Goal: Information Seeking & Learning: Learn about a topic

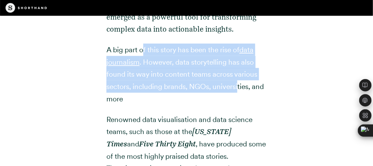
drag, startPoint x: 144, startPoint y: 50, endPoint x: 238, endPoint y: 88, distance: 102.2
click at [238, 88] on p "A big part of this story has been the rise of data journalism . However, data s…" at bounding box center [186, 74] width 160 height 61
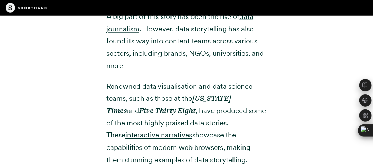
scroll to position [258, 0]
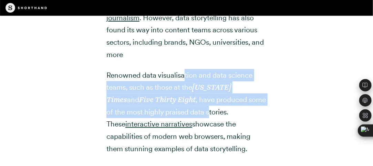
drag, startPoint x: 185, startPoint y: 74, endPoint x: 189, endPoint y: 108, distance: 34.0
click at [189, 108] on p "Renowned data visualisation and data science teams, such as those at the [US_ST…" at bounding box center [186, 112] width 160 height 86
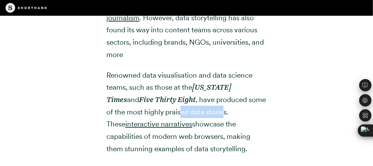
drag, startPoint x: 160, startPoint y: 115, endPoint x: 207, endPoint y: 111, distance: 46.7
click at [207, 111] on p "Renowned data visualisation and data science teams, such as those at the [US_ST…" at bounding box center [186, 112] width 160 height 86
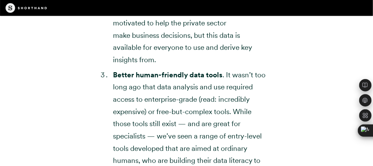
scroll to position [1585, 0]
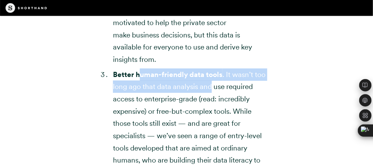
drag, startPoint x: 141, startPoint y: 77, endPoint x: 230, endPoint y: 89, distance: 89.8
click at [230, 89] on li "Better human-friendly data tools . It wasn’t too long ago that data analysis an…" at bounding box center [190, 124] width 154 height 111
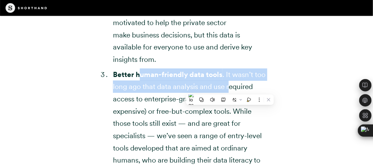
click at [230, 89] on li "Better human-friendly data tools . It wasn’t too long ago that data analysis an…" at bounding box center [190, 124] width 154 height 111
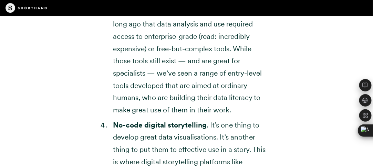
scroll to position [1699, 0]
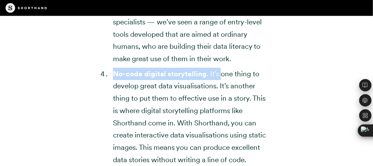
drag, startPoint x: 111, startPoint y: 73, endPoint x: 221, endPoint y: 74, distance: 109.6
click at [221, 74] on li "No-code digital storytelling . It’s one thing to develop great data visualisati…" at bounding box center [190, 117] width 154 height 99
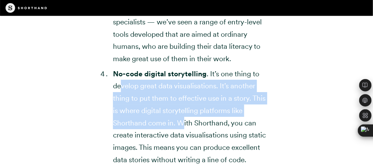
drag, startPoint x: 123, startPoint y: 92, endPoint x: 182, endPoint y: 126, distance: 68.7
click at [182, 126] on li "No-code digital storytelling . It’s one thing to develop great data visualisati…" at bounding box center [190, 117] width 154 height 99
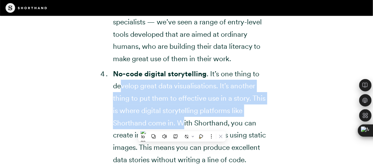
click at [182, 126] on li "No-code digital storytelling . It’s one thing to develop great data visualisati…" at bounding box center [190, 117] width 154 height 99
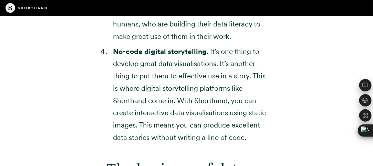
scroll to position [1722, 0]
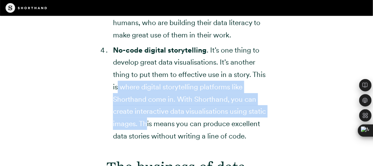
drag, startPoint x: 116, startPoint y: 88, endPoint x: 166, endPoint y: 130, distance: 64.6
click at [166, 130] on li "No-code digital storytelling . It’s one thing to develop great data visualisati…" at bounding box center [190, 93] width 154 height 99
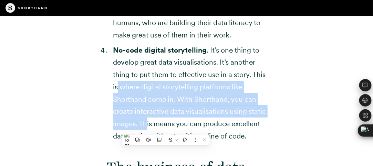
click at [166, 130] on li "No-code digital storytelling . It’s one thing to develop great data visualisati…" at bounding box center [190, 93] width 154 height 99
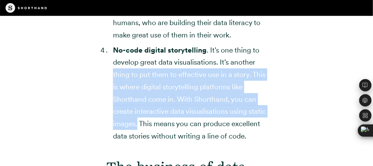
drag, startPoint x: 157, startPoint y: 126, endPoint x: 112, endPoint y: 69, distance: 72.1
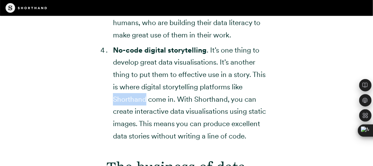
drag, startPoint x: 108, startPoint y: 101, endPoint x: 145, endPoint y: 102, distance: 37.9
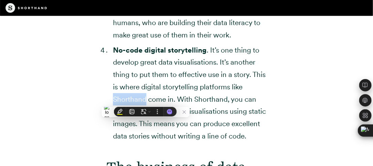
copy li "Shorthand"
click at [204, 89] on li "No-code digital storytelling . It’s one thing to develop great data visualisati…" at bounding box center [190, 93] width 154 height 99
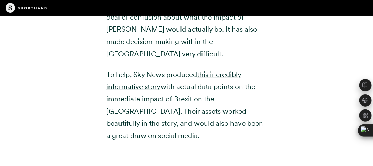
scroll to position [2607, 0]
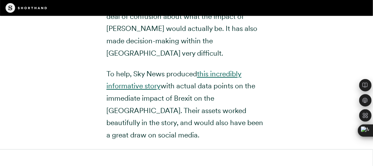
click at [224, 86] on link "this incredibly informative story" at bounding box center [173, 80] width 135 height 21
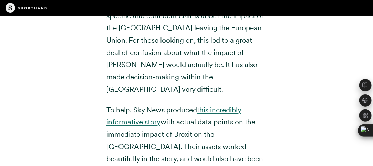
scroll to position [2558, 0]
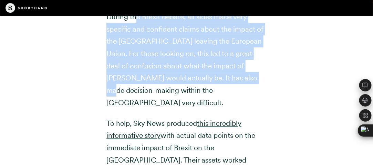
drag, startPoint x: 134, startPoint y: 43, endPoint x: 220, endPoint y: 106, distance: 106.0
click at [220, 106] on p "During the Brexit debate, all sides made very specific and confident claims abo…" at bounding box center [186, 60] width 160 height 99
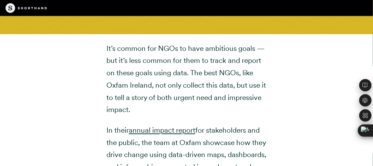
scroll to position [3120, 0]
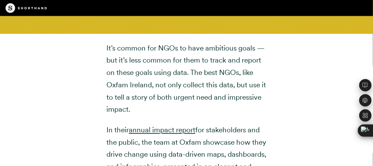
drag, startPoint x: 104, startPoint y: 47, endPoint x: 194, endPoint y: 109, distance: 109.4
click at [194, 109] on div "It’s common for NGOs to have ambitious goals — but it’s less common for them to…" at bounding box center [186, 114] width 181 height 144
click at [194, 109] on p "It’s common for NGOs to have ambitious goals — but it’s less common for them to…" at bounding box center [186, 79] width 160 height 74
drag, startPoint x: 138, startPoint y: 61, endPoint x: 193, endPoint y: 105, distance: 70.6
click at [193, 105] on p "It’s common for NGOs to have ambitious goals — but it’s less common for them to…" at bounding box center [186, 79] width 160 height 74
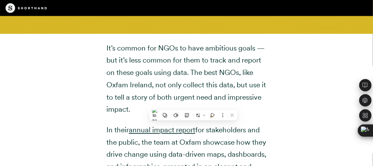
click at [193, 105] on p "It’s common for NGOs to have ambitious goals — but it’s less common for them to…" at bounding box center [186, 79] width 160 height 74
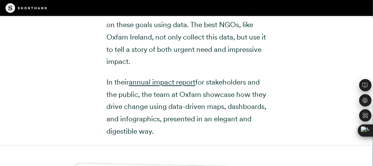
scroll to position [3169, 0]
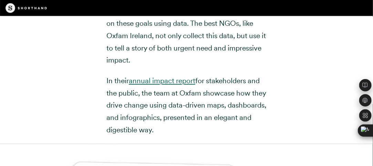
click at [183, 84] on link "annual impact report" at bounding box center [162, 81] width 67 height 9
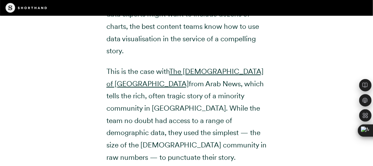
scroll to position [3721, 0]
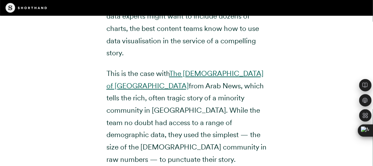
click at [208, 75] on link "The [DEMOGRAPHIC_DATA] of [GEOGRAPHIC_DATA]" at bounding box center [184, 79] width 157 height 21
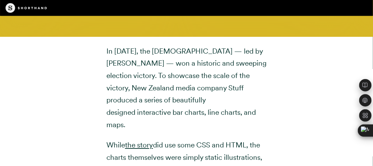
scroll to position [4254, 0]
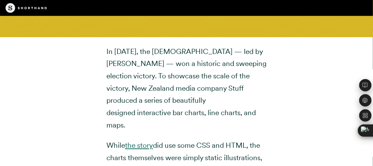
click at [146, 141] on link "the story" at bounding box center [139, 145] width 28 height 9
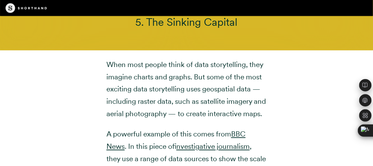
scroll to position [4826, 0]
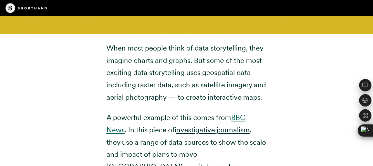
click at [241, 119] on link "BBC News" at bounding box center [175, 123] width 139 height 21
click at [237, 132] on link "investigative journalism" at bounding box center [212, 130] width 73 height 9
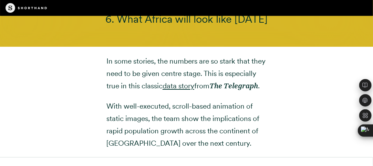
scroll to position [5193, 0]
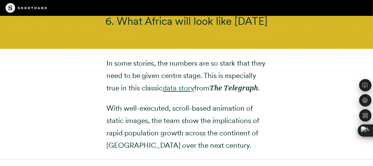
click at [194, 84] on link "data story" at bounding box center [179, 88] width 32 height 9
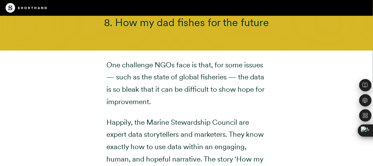
scroll to position [6304, 0]
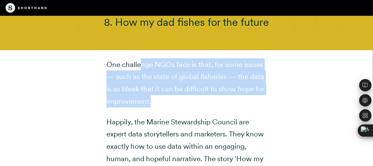
drag, startPoint x: 140, startPoint y: 51, endPoint x: 225, endPoint y: 88, distance: 92.8
click at [225, 88] on p "One challenge NGOs face is that, for some issues — such as the state of global …" at bounding box center [186, 83] width 160 height 49
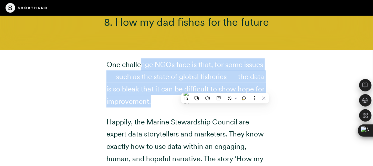
click at [225, 88] on p "One challenge NGOs face is that, for some issues — such as the state of global …" at bounding box center [186, 83] width 160 height 49
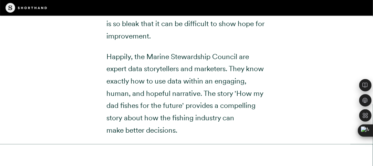
scroll to position [6357, 0]
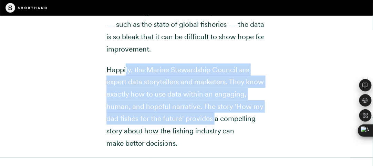
drag, startPoint x: 126, startPoint y: 62, endPoint x: 215, endPoint y: 104, distance: 98.8
click at [215, 104] on p "Happily, the Marine Stewardship Council are expert data storytellers and market…" at bounding box center [186, 107] width 160 height 86
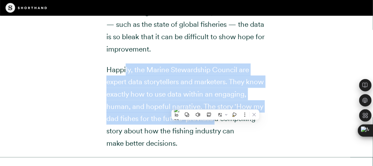
click at [215, 104] on p "Happily, the Marine Stewardship Council are expert data storytellers and market…" at bounding box center [186, 107] width 160 height 86
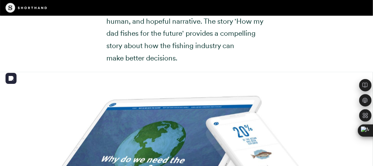
scroll to position [6451, 0]
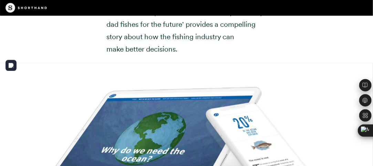
click at [208, 106] on img at bounding box center [186, 146] width 373 height 166
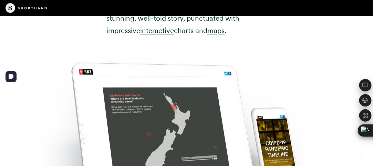
scroll to position [5883, 0]
